Goal: Register for event/course

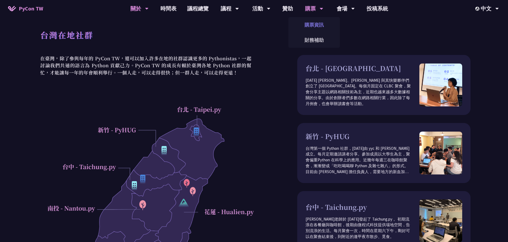
click at [307, 23] on link "購票資訊" at bounding box center [314, 24] width 51 height 13
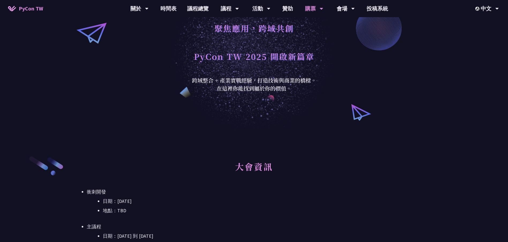
scroll to position [27, 0]
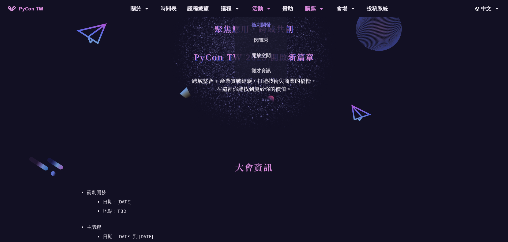
click at [259, 28] on link "衝刺開發" at bounding box center [261, 24] width 51 height 13
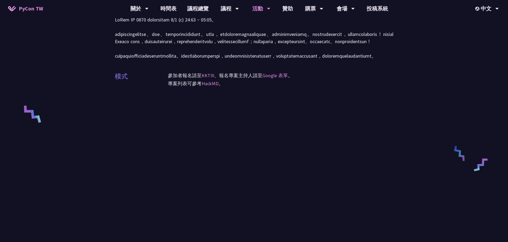
scroll to position [161, 0]
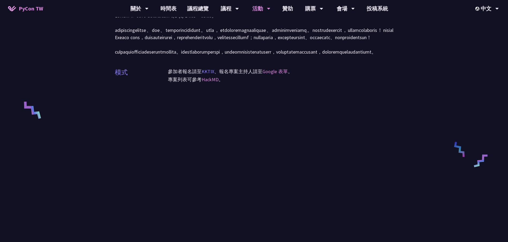
click at [214, 75] on link "KKTIX" at bounding box center [208, 71] width 13 height 6
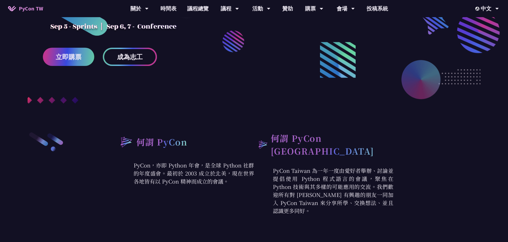
scroll to position [107, 0]
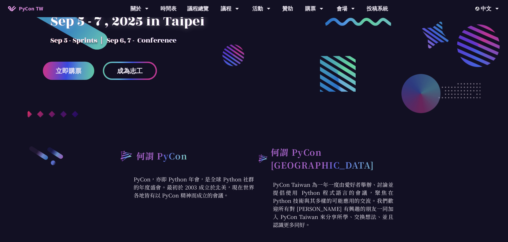
click at [132, 70] on span "成為志工" at bounding box center [130, 71] width 26 height 7
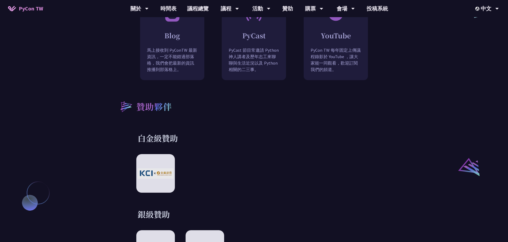
scroll to position [509, 0]
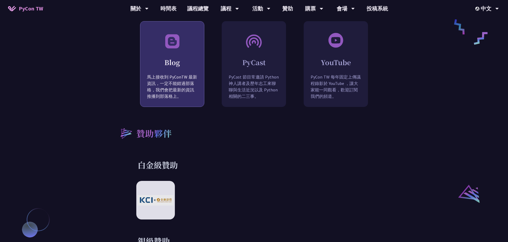
click at [188, 81] on p "馬上接收到 PyConTW 最新資訊，一定不能錯過部落格，我們會把最新的資訊推播到部落格上。" at bounding box center [172, 91] width 64 height 34
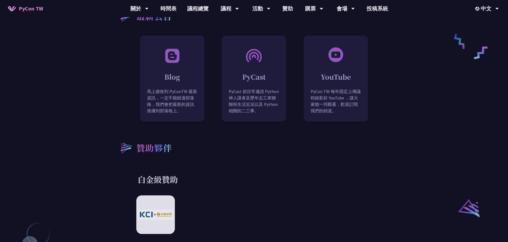
scroll to position [482, 0]
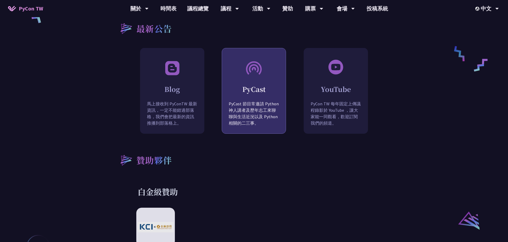
click at [265, 105] on p "PyCast 節目常邀請 Python 神人講者及歷年志工來聊聊與生活近況以及 Python 相關的二三事。" at bounding box center [254, 118] width 64 height 34
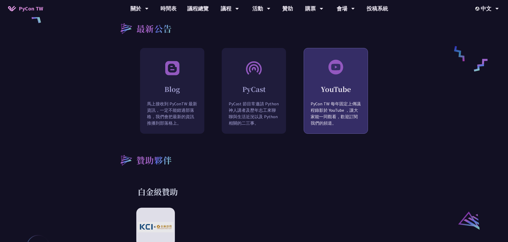
click at [352, 113] on p "PyCon TW 每年固定上傳議程錄影於 YouTube ，讓大家能一同觀看，歡迎訂閱我們的頻道。" at bounding box center [336, 118] width 64 height 34
